Goal: Navigation & Orientation: Find specific page/section

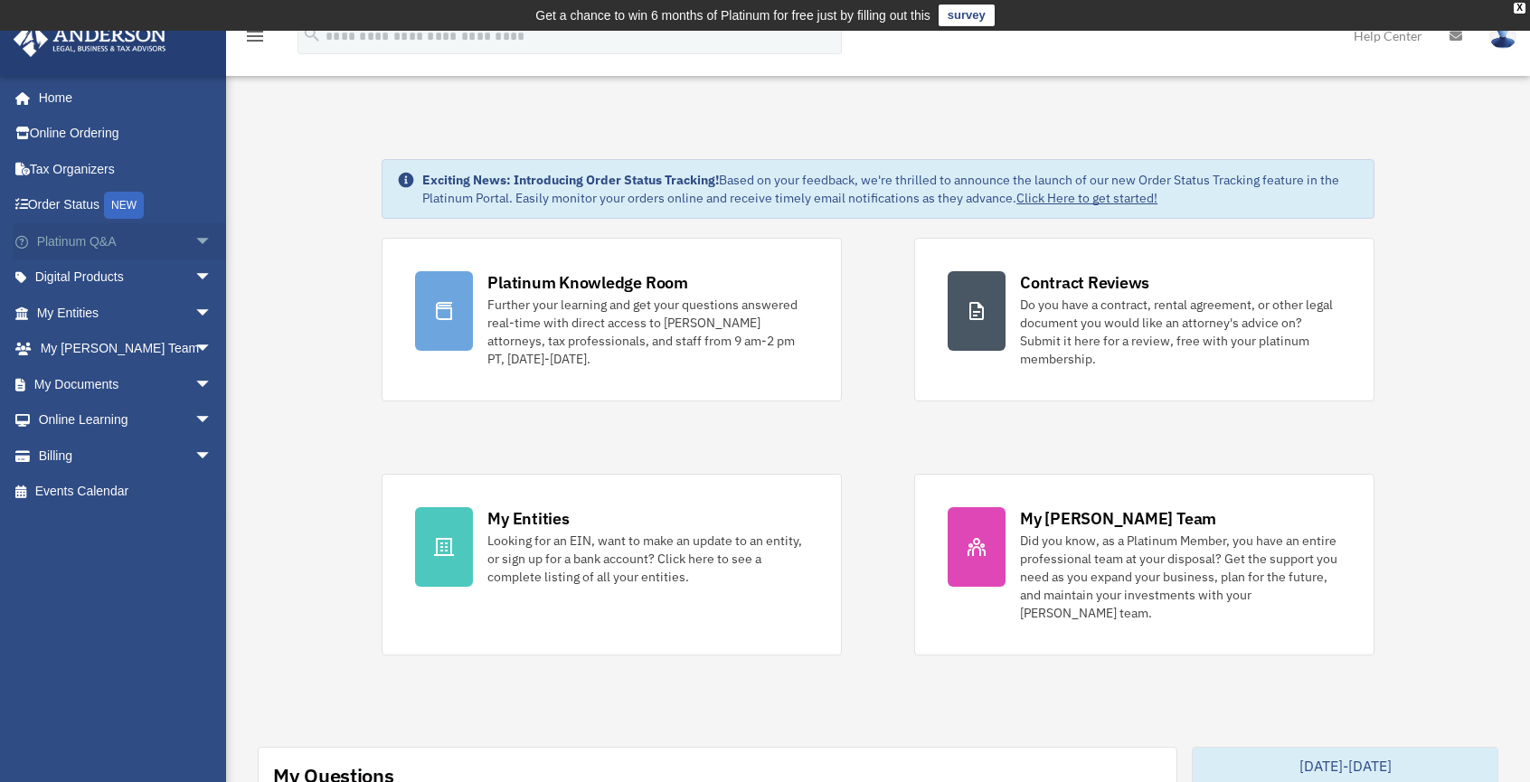
click at [122, 227] on link "Platinum Q&A arrow_drop_down" at bounding box center [126, 241] width 227 height 36
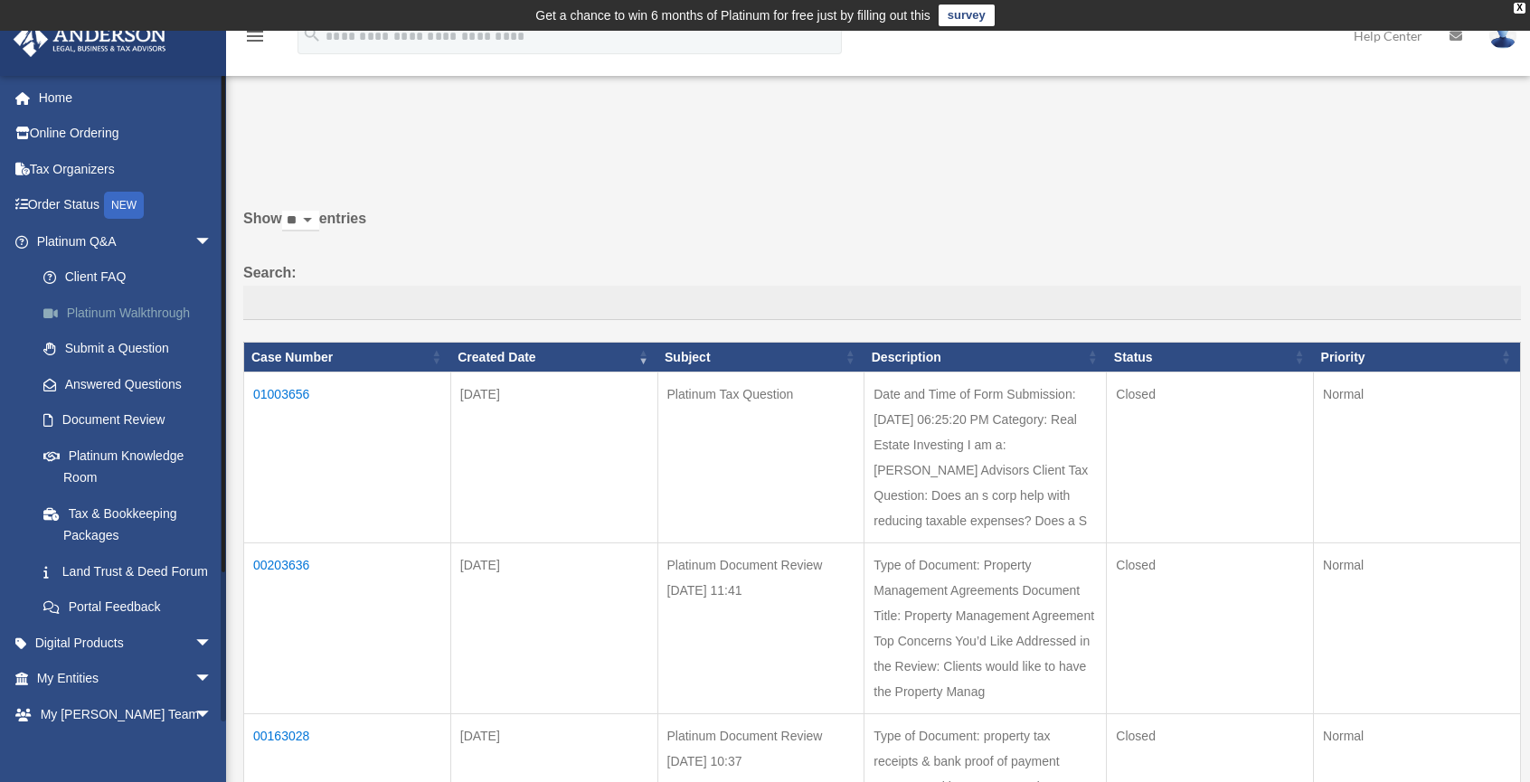
click at [161, 312] on link "Platinum Walkthrough" at bounding box center [132, 313] width 214 height 36
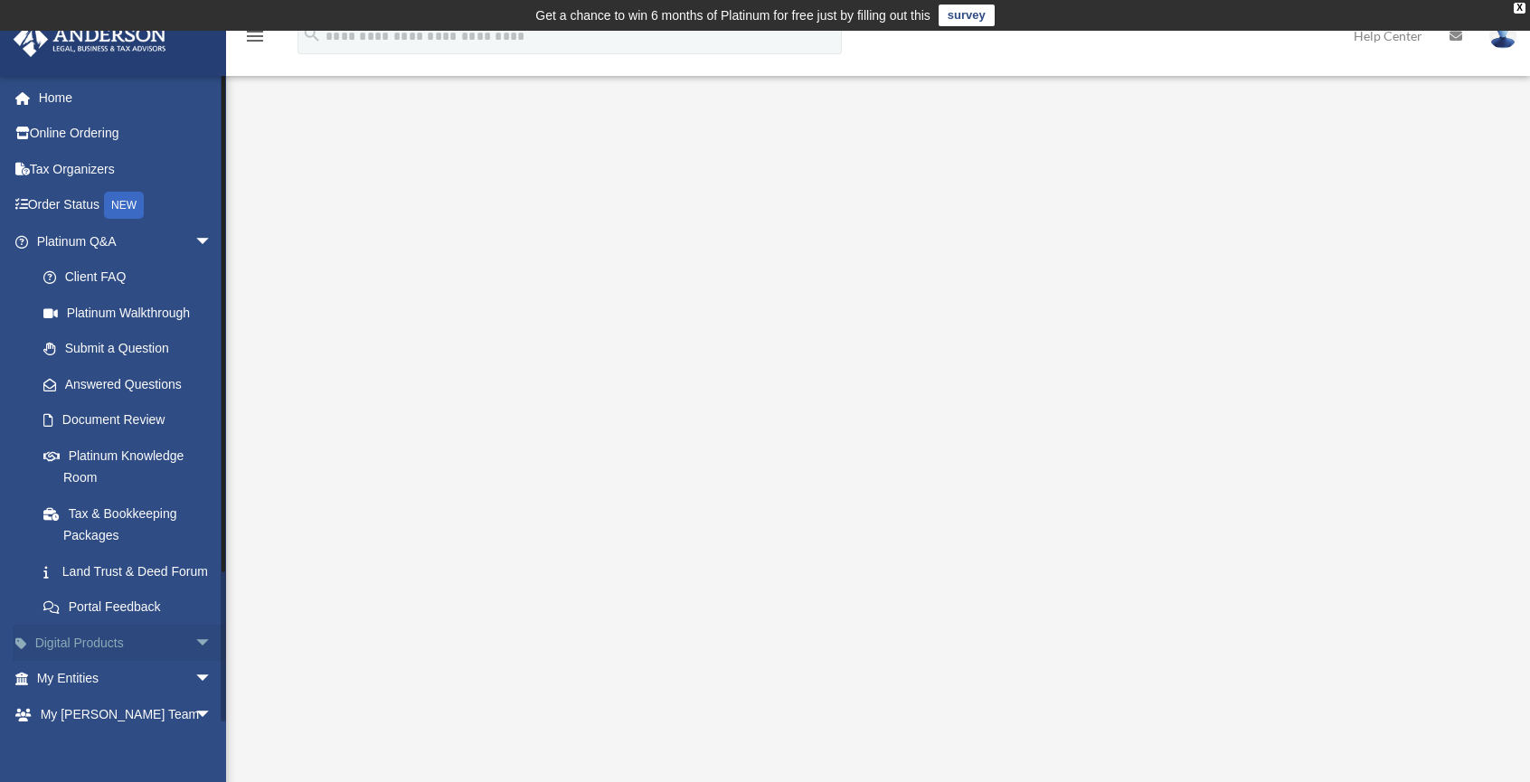
click at [75, 661] on link "Digital Products arrow_drop_down" at bounding box center [126, 643] width 227 height 36
click at [194, 662] on span "arrow_drop_down" at bounding box center [212, 643] width 36 height 37
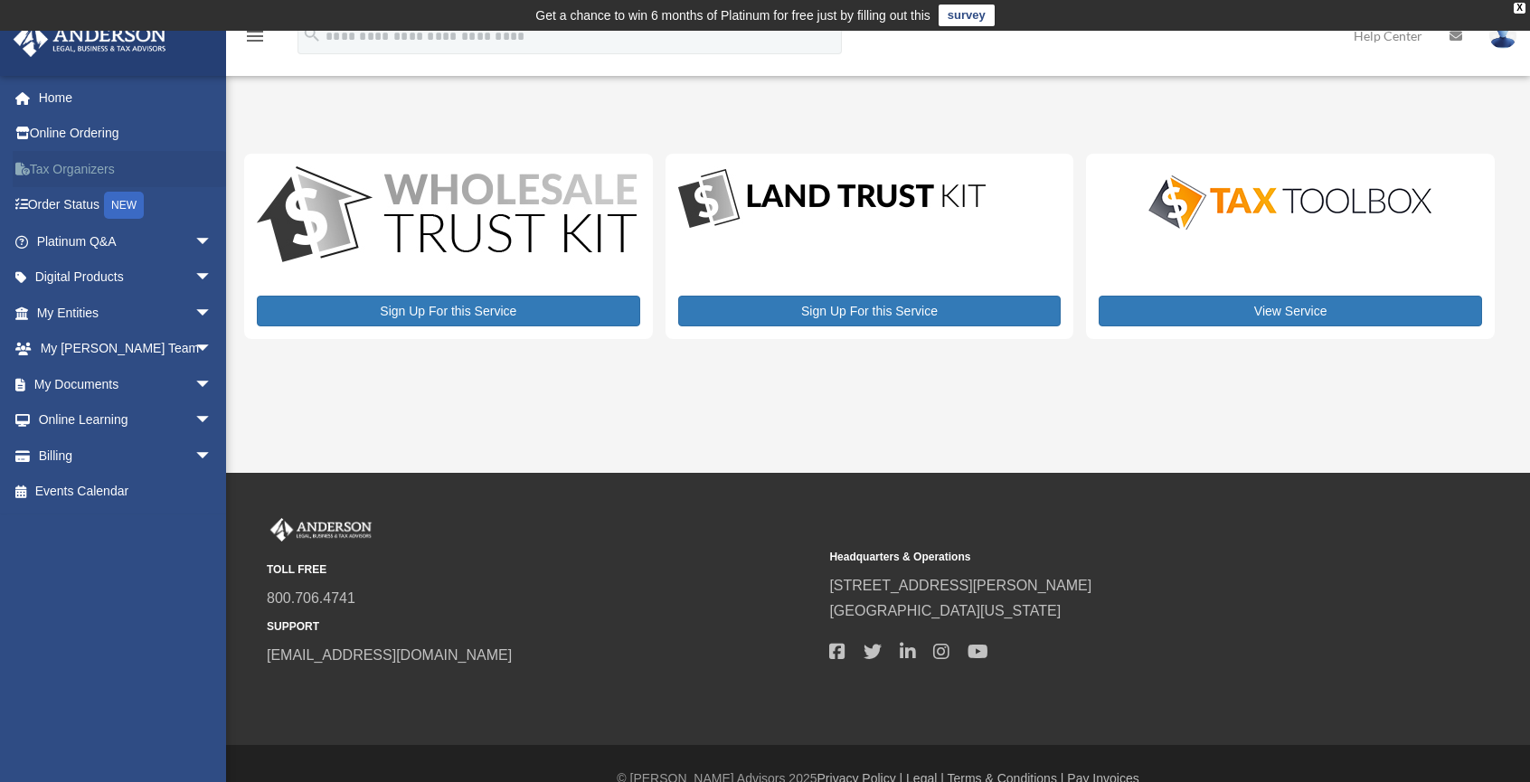
click at [45, 165] on link "Tax Organizers" at bounding box center [126, 169] width 227 height 36
click at [86, 235] on link "Platinum Q&A arrow_drop_down" at bounding box center [126, 241] width 227 height 36
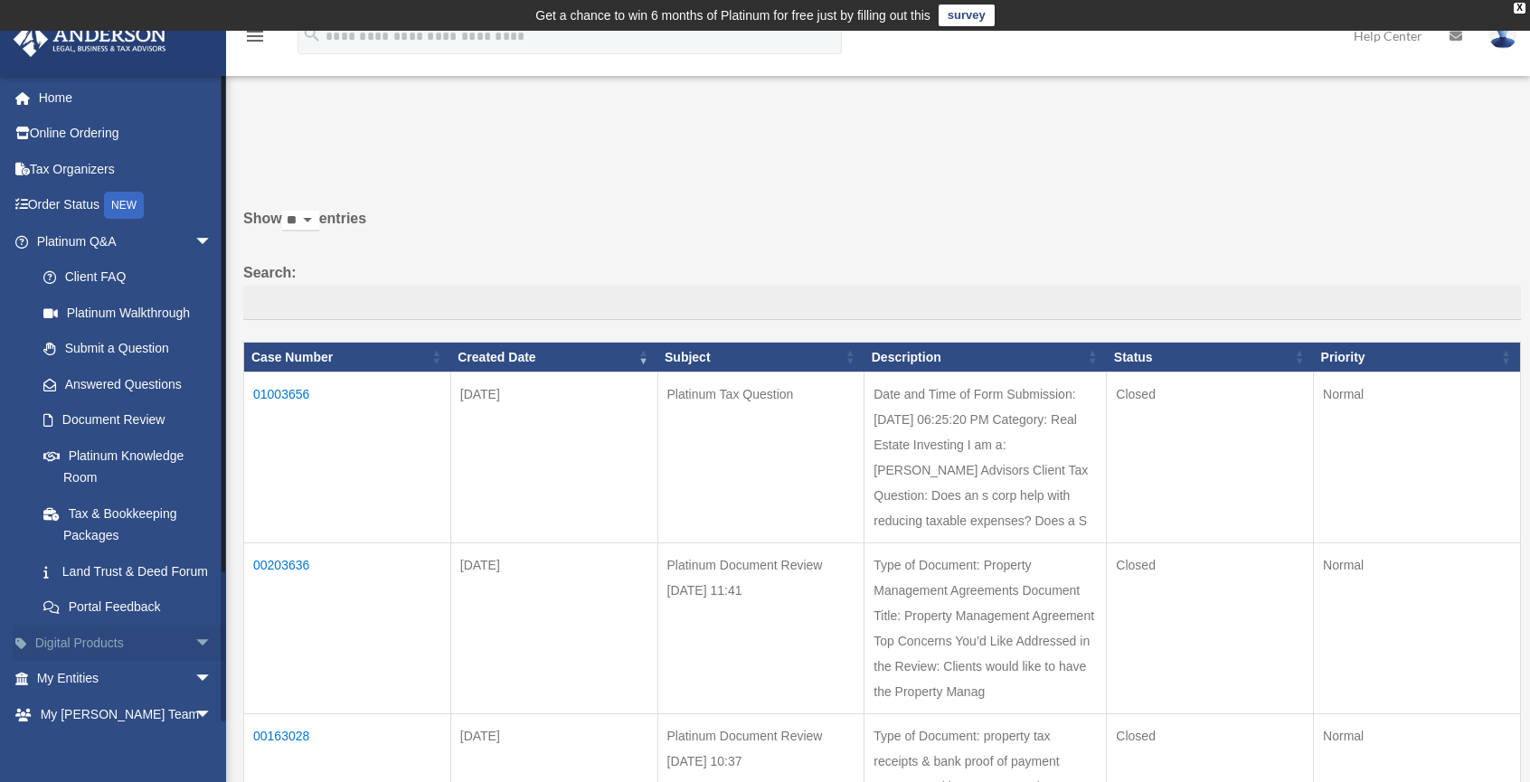
click at [110, 657] on link "Digital Products arrow_drop_down" at bounding box center [126, 643] width 227 height 36
